Goal: Transaction & Acquisition: Book appointment/travel/reservation

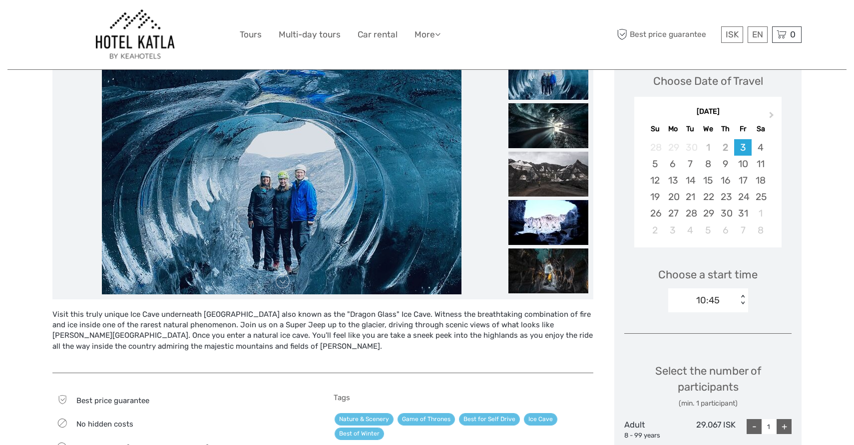
scroll to position [149, 0]
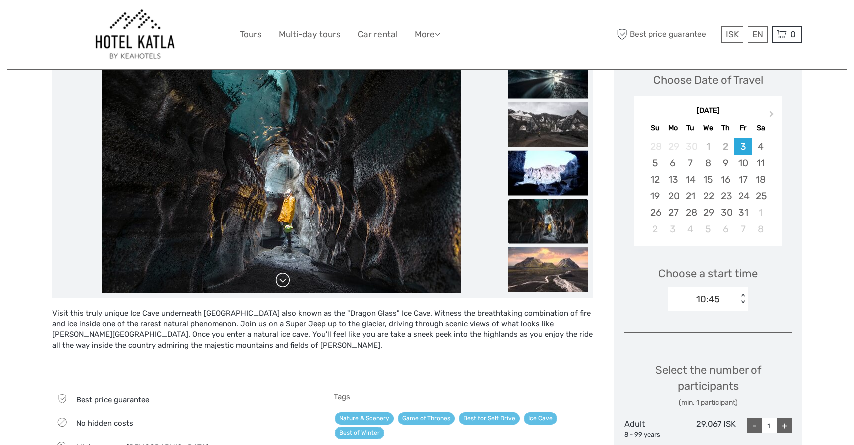
click at [280, 283] on link at bounding box center [283, 281] width 16 height 16
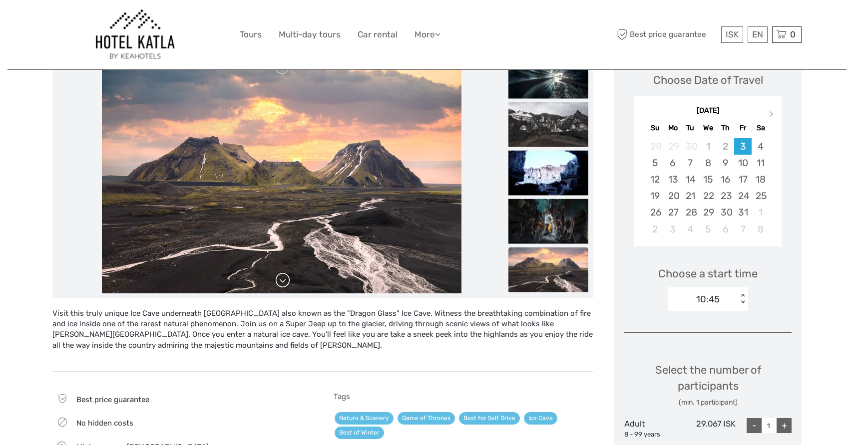
click at [280, 283] on link at bounding box center [283, 281] width 16 height 16
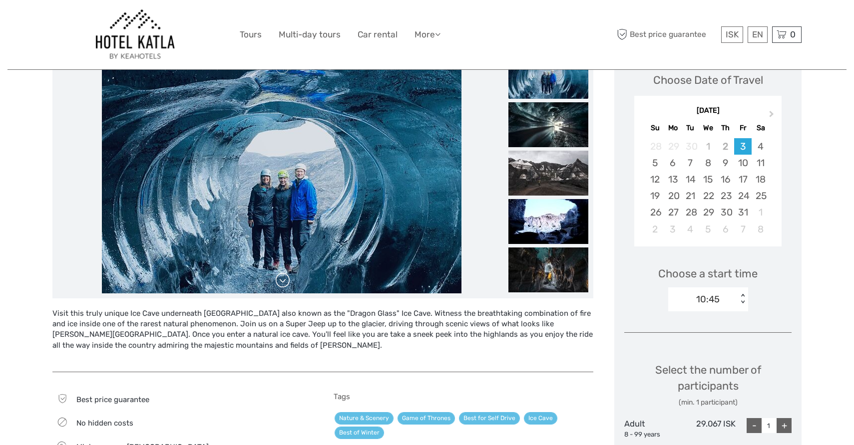
click at [280, 283] on link at bounding box center [283, 281] width 16 height 16
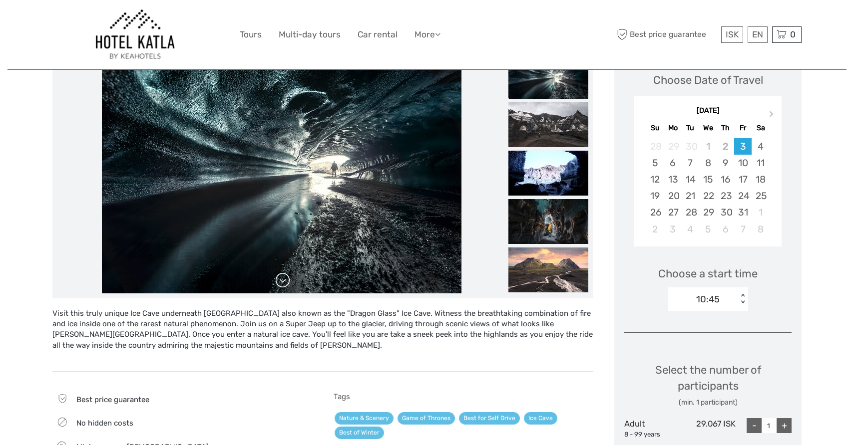
click at [280, 283] on link at bounding box center [283, 281] width 16 height 16
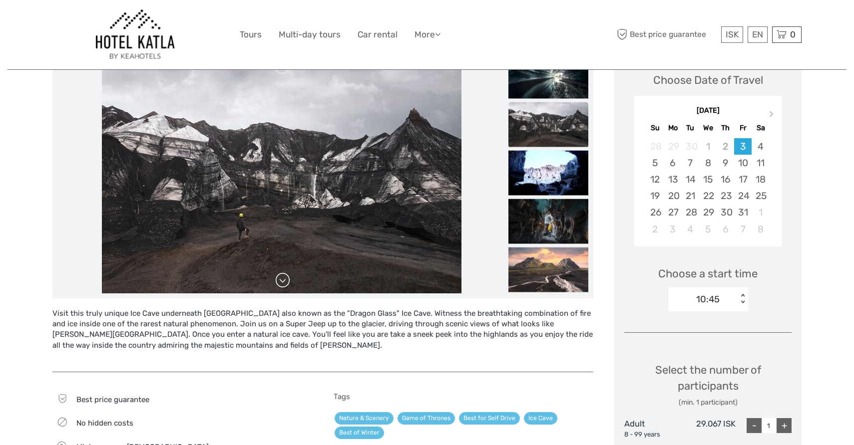
click at [280, 284] on link at bounding box center [283, 281] width 16 height 16
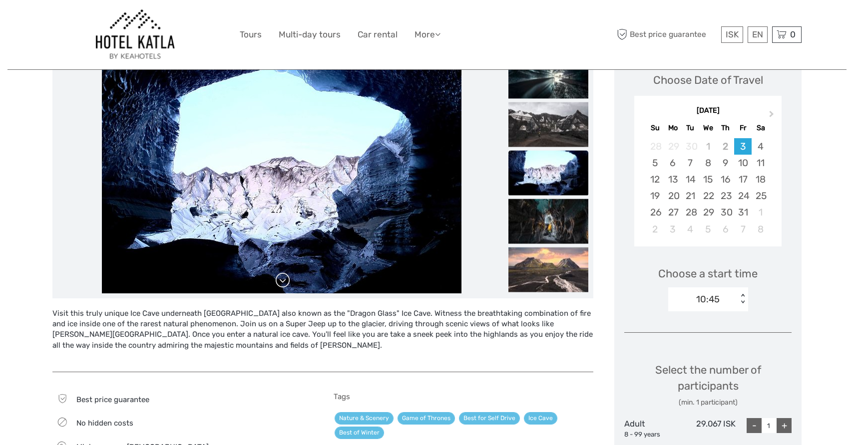
click at [280, 284] on link at bounding box center [283, 281] width 16 height 16
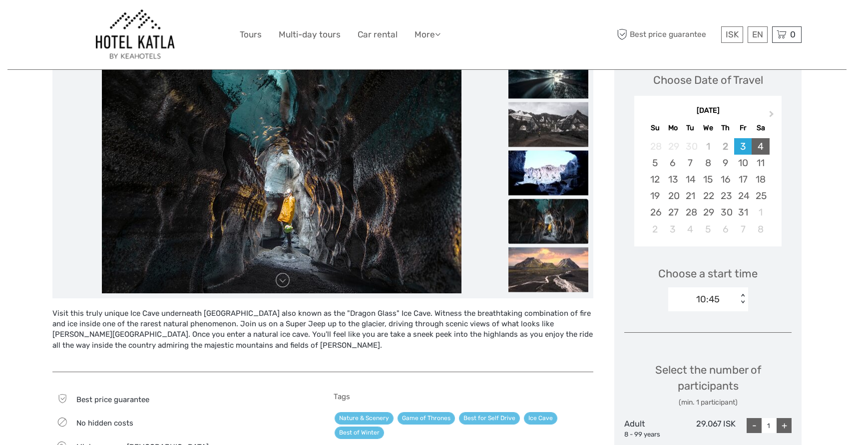
click at [762, 144] on div "4" at bounding box center [760, 146] width 17 height 16
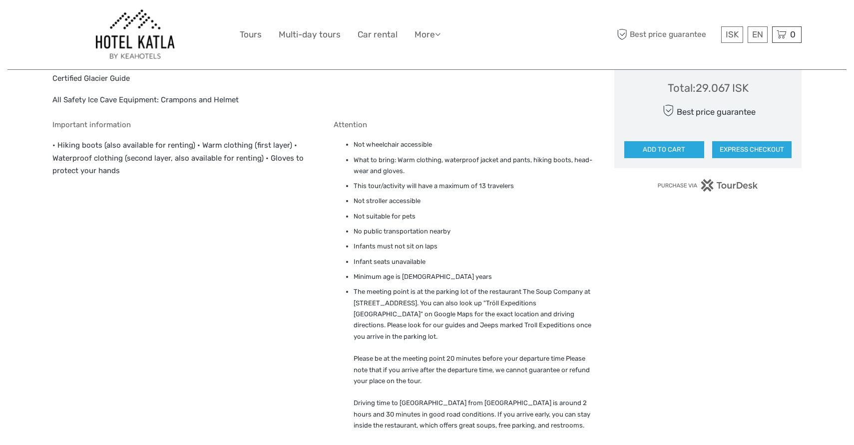
scroll to position [695, 0]
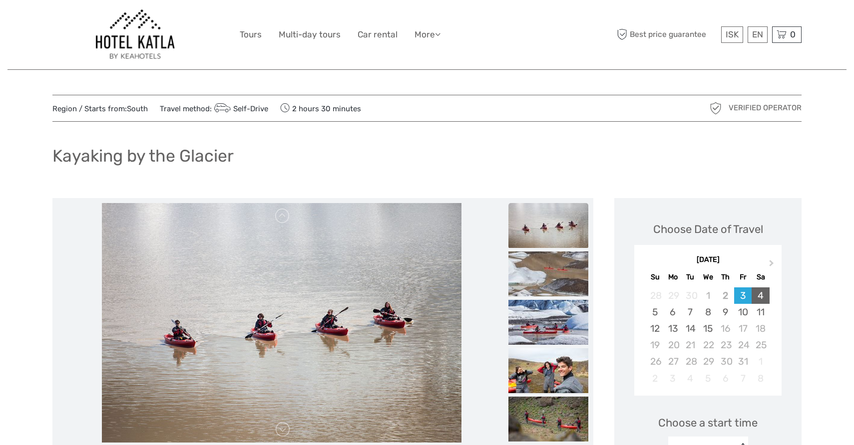
click at [759, 297] on div "4" at bounding box center [760, 296] width 17 height 16
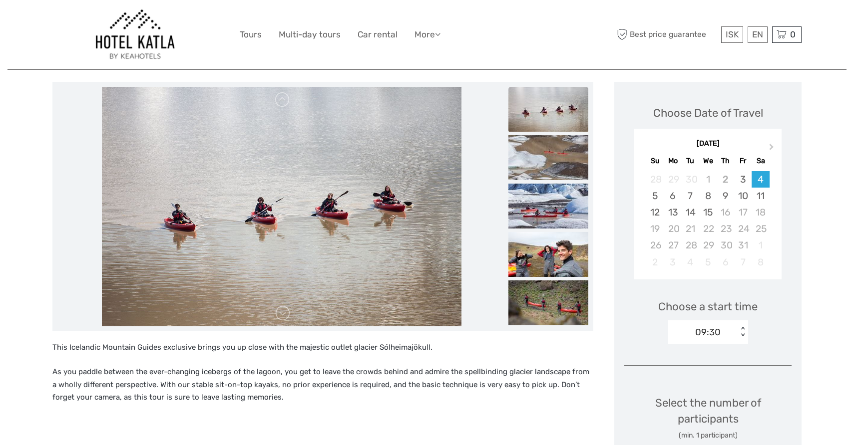
scroll to position [116, 0]
click at [285, 317] on link at bounding box center [283, 314] width 16 height 16
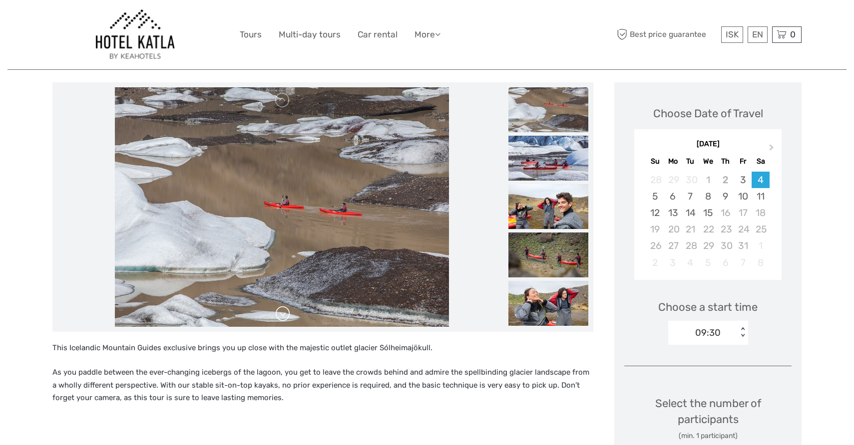
click at [285, 317] on link at bounding box center [283, 314] width 16 height 16
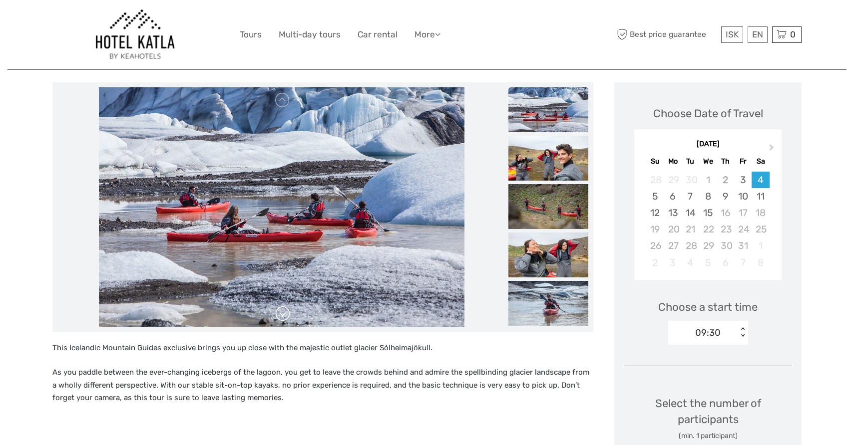
click at [285, 317] on link at bounding box center [283, 314] width 16 height 16
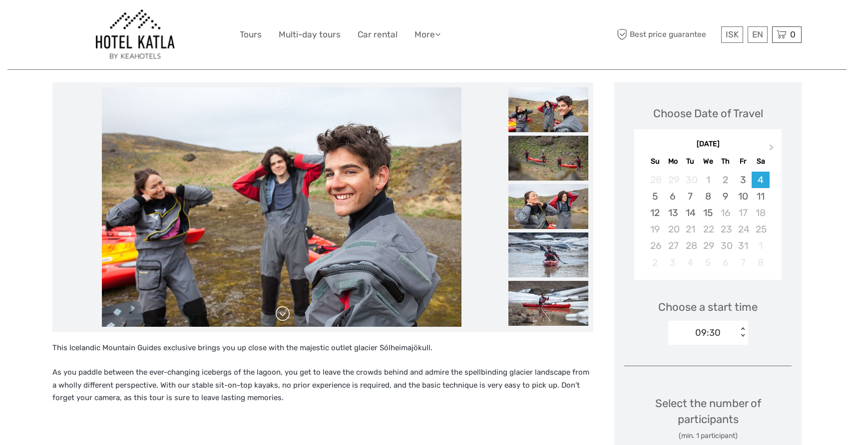
click at [285, 317] on link at bounding box center [283, 314] width 16 height 16
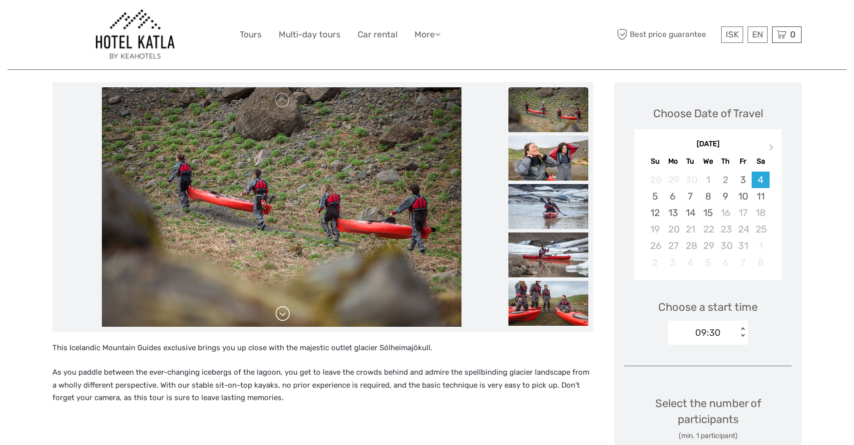
click at [285, 317] on link at bounding box center [283, 314] width 16 height 16
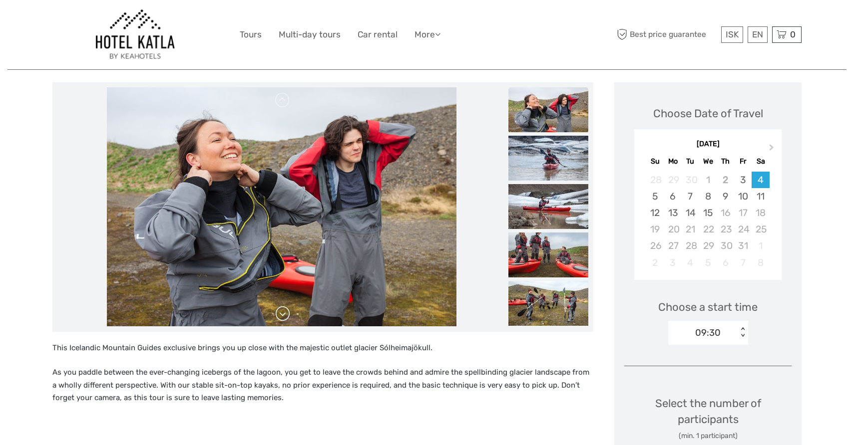
click at [285, 317] on link at bounding box center [283, 314] width 16 height 16
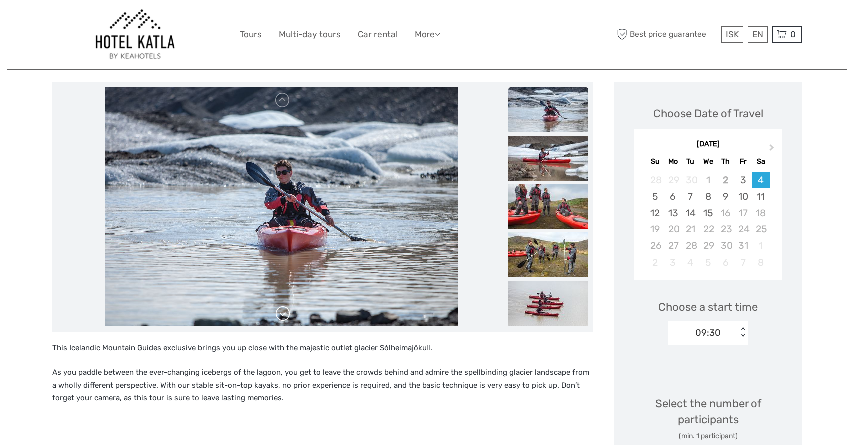
click at [285, 317] on link at bounding box center [283, 314] width 16 height 16
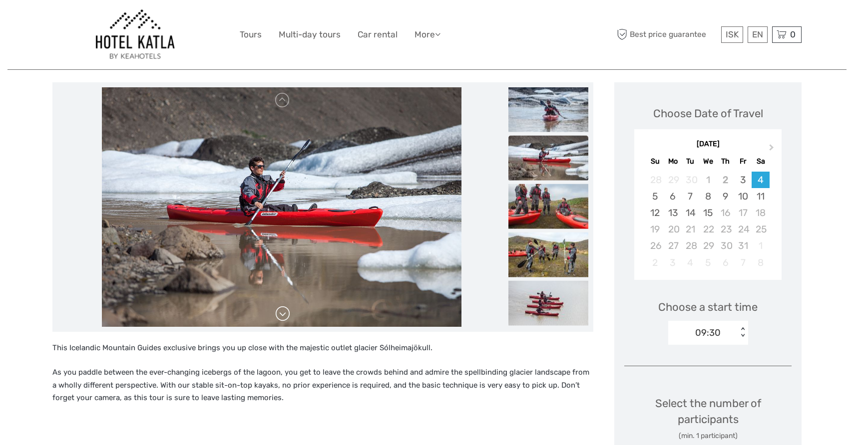
click at [285, 317] on link at bounding box center [283, 314] width 16 height 16
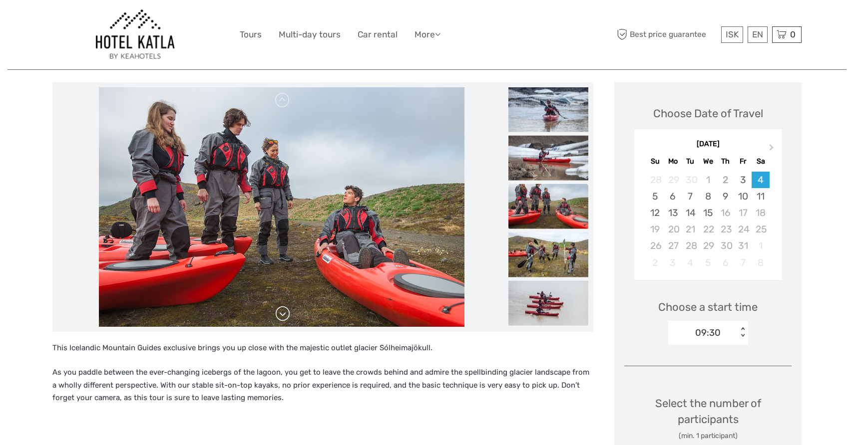
click at [285, 317] on link at bounding box center [283, 314] width 16 height 16
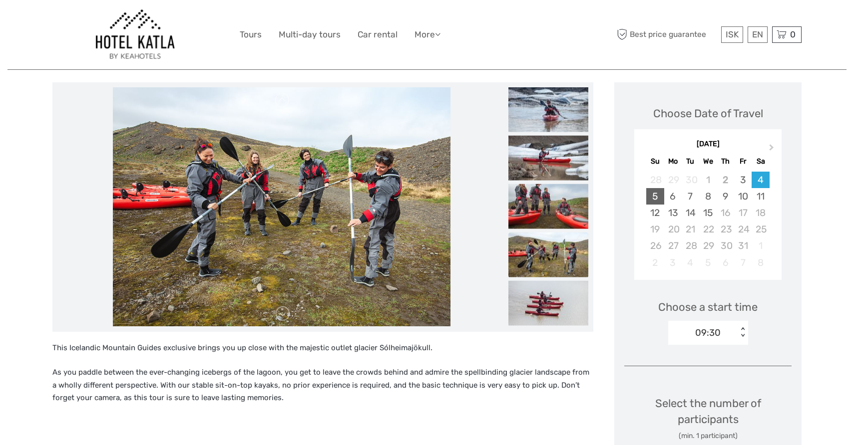
click at [657, 194] on div "5" at bounding box center [654, 196] width 17 height 16
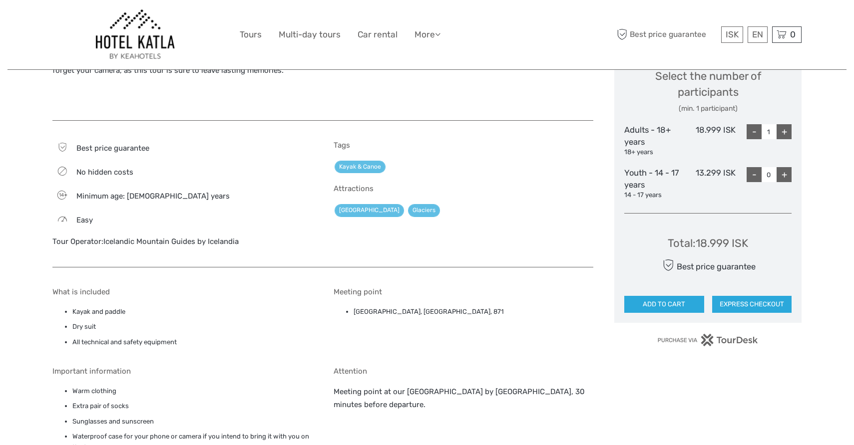
scroll to position [453, 0]
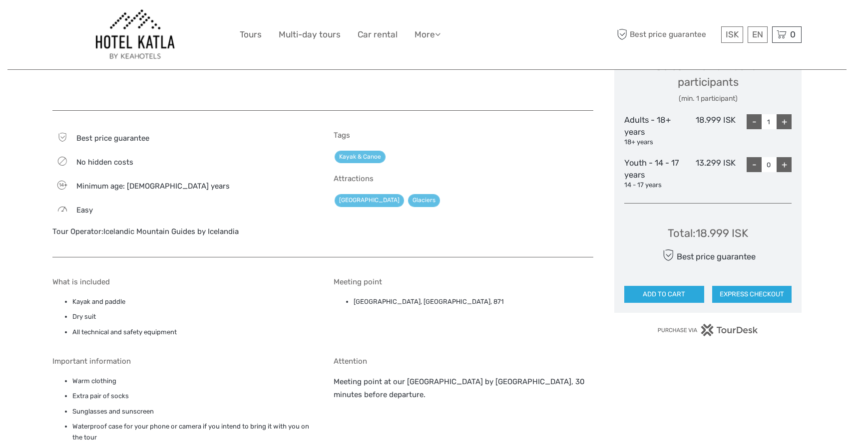
drag, startPoint x: 471, startPoint y: 298, endPoint x: 474, endPoint y: 309, distance: 11.1
click at [474, 308] on li "[GEOGRAPHIC_DATA], [GEOGRAPHIC_DATA], 871" at bounding box center [474, 302] width 240 height 11
copy li "Solheimajökull [STREET_ADDRESS]"
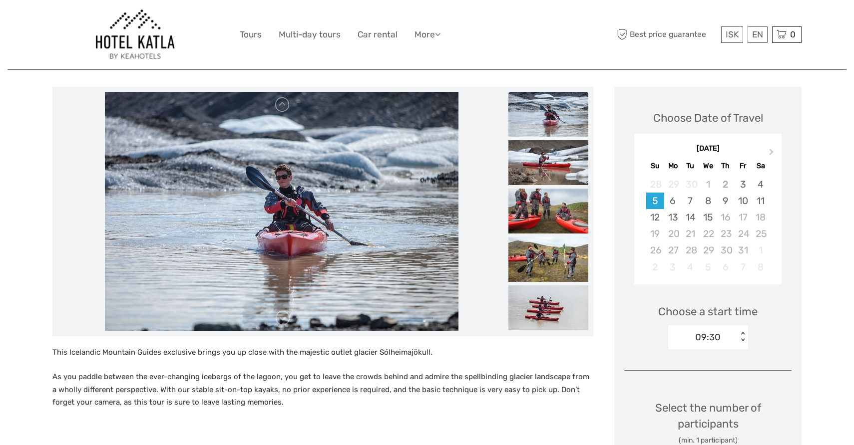
scroll to position [114, 0]
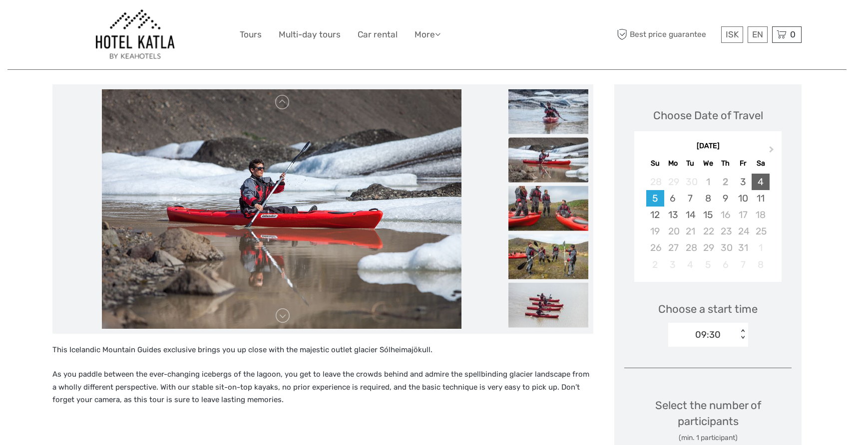
click at [760, 185] on div "4" at bounding box center [760, 182] width 17 height 16
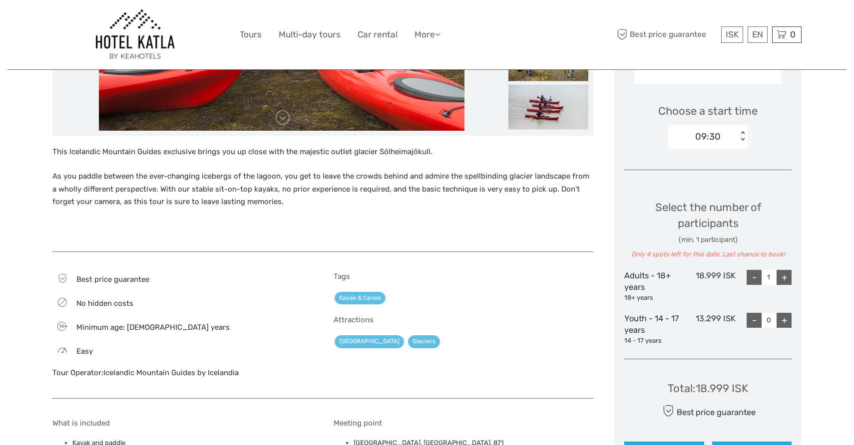
scroll to position [314, 0]
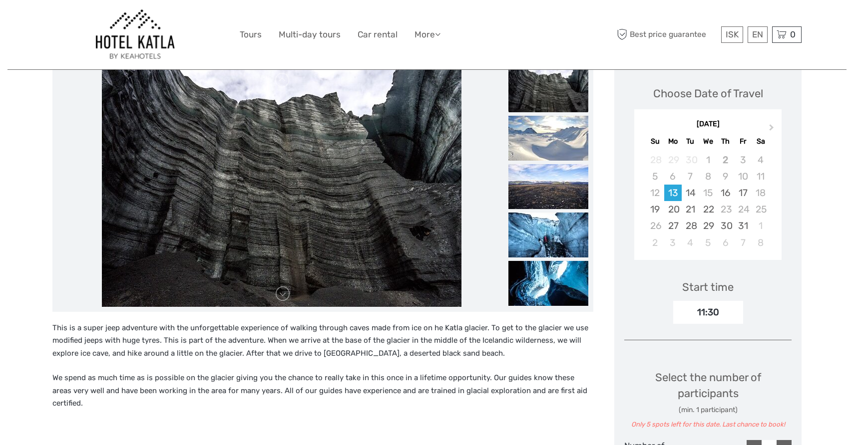
scroll to position [139, 0]
